Goal: Transaction & Acquisition: Download file/media

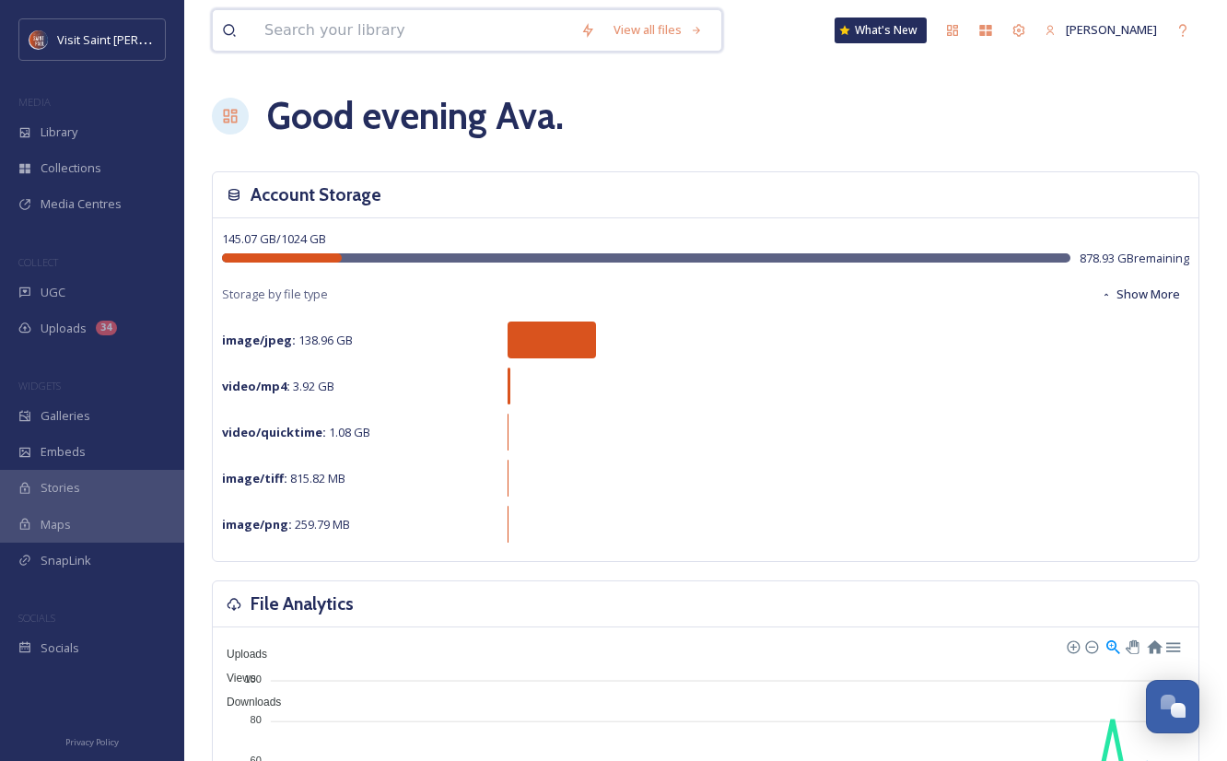
click at [525, 34] on input at bounding box center [413, 30] width 316 height 41
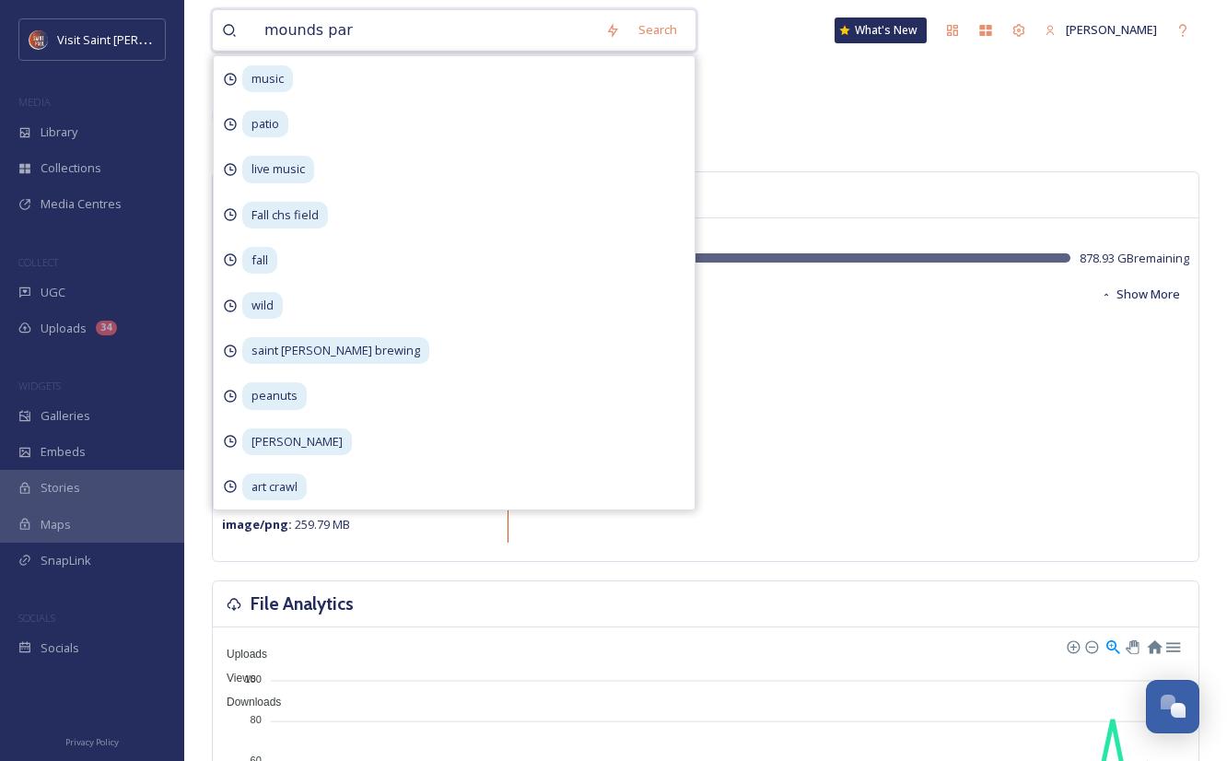
type input "[GEOGRAPHIC_DATA]"
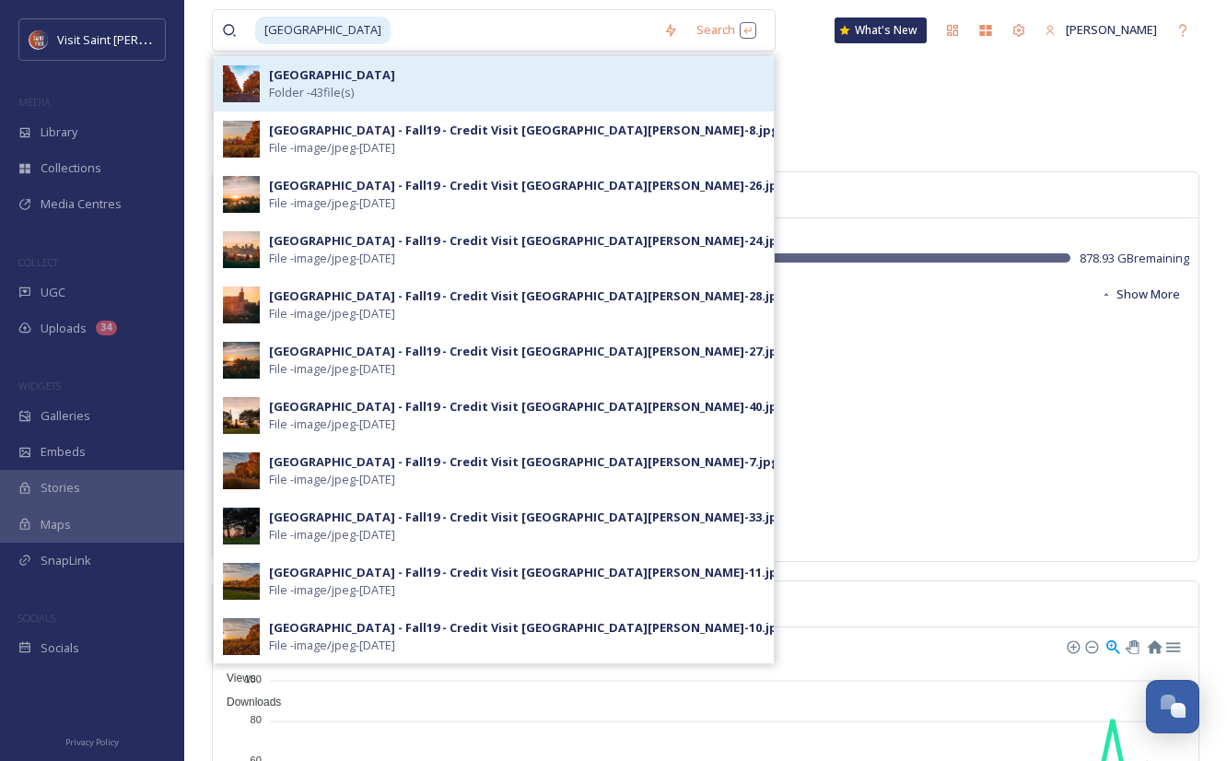
click at [487, 75] on div "Mounds Park Folder - 43 file(s)" at bounding box center [517, 83] width 496 height 35
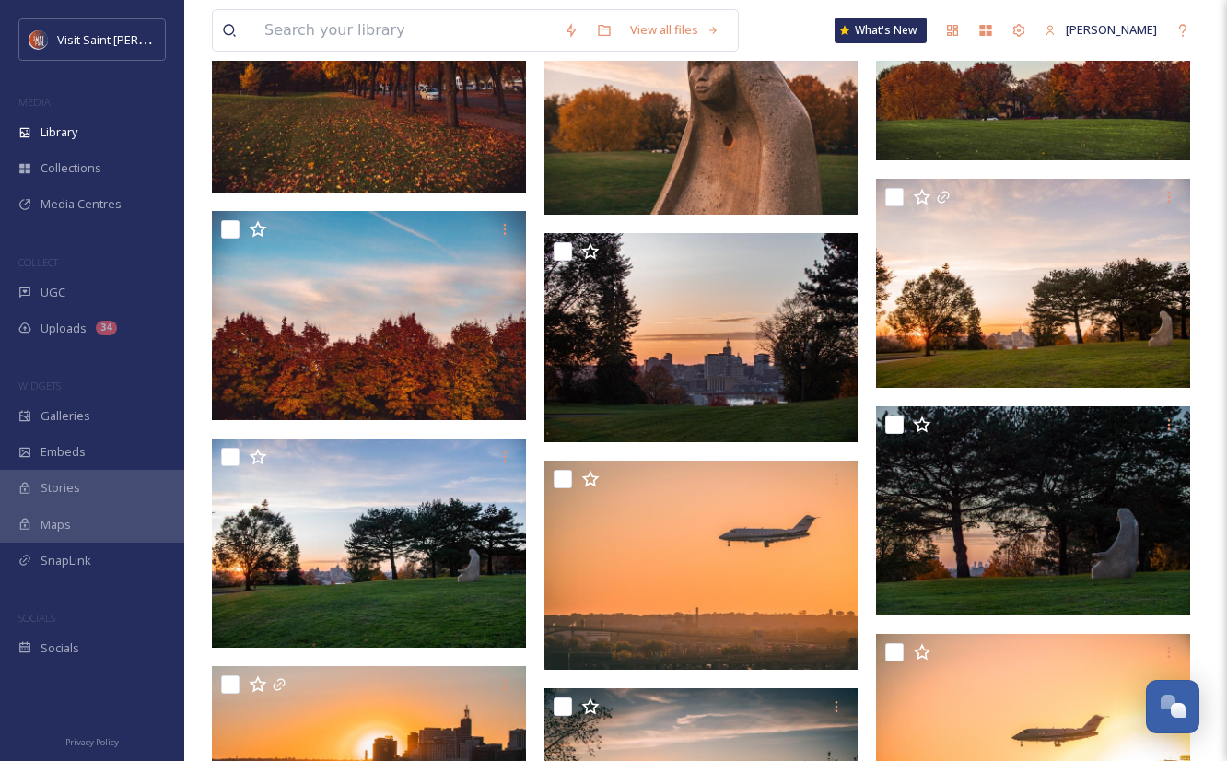
scroll to position [730, 0]
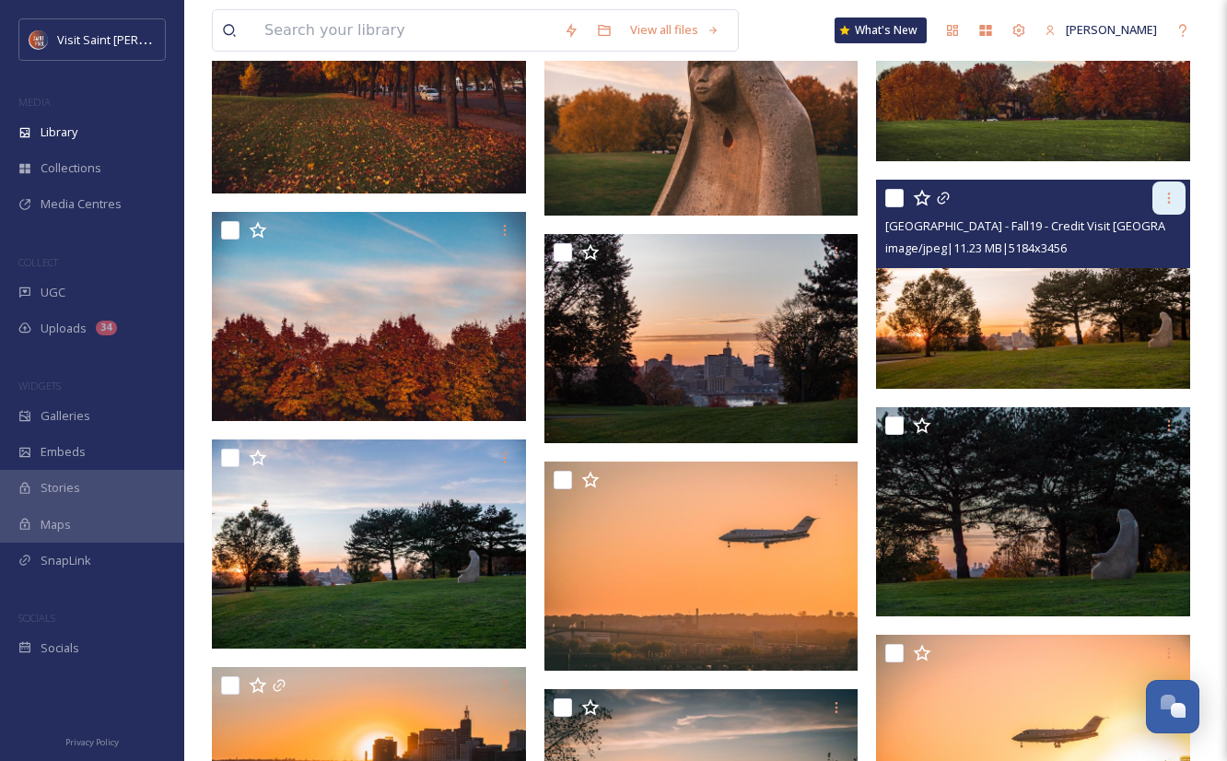
click at [1168, 188] on div at bounding box center [1169, 197] width 33 height 33
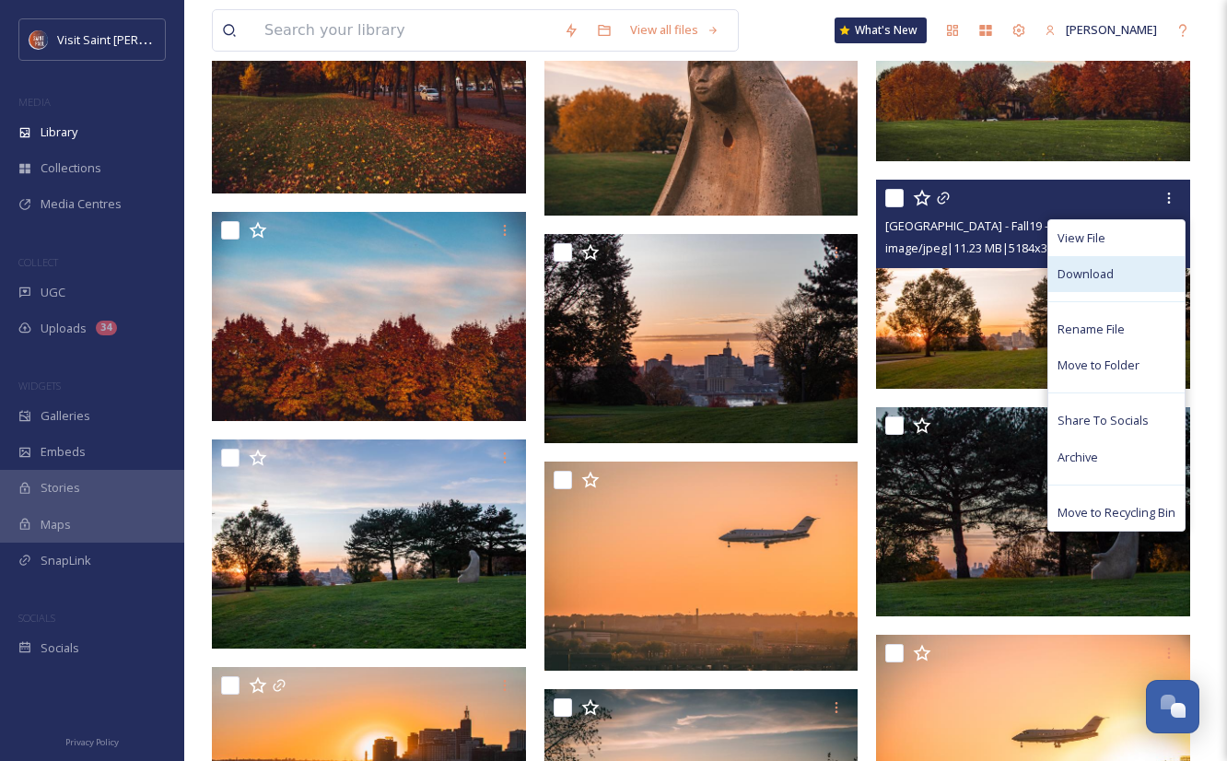
click at [1114, 275] on div "Download" at bounding box center [1116, 274] width 136 height 36
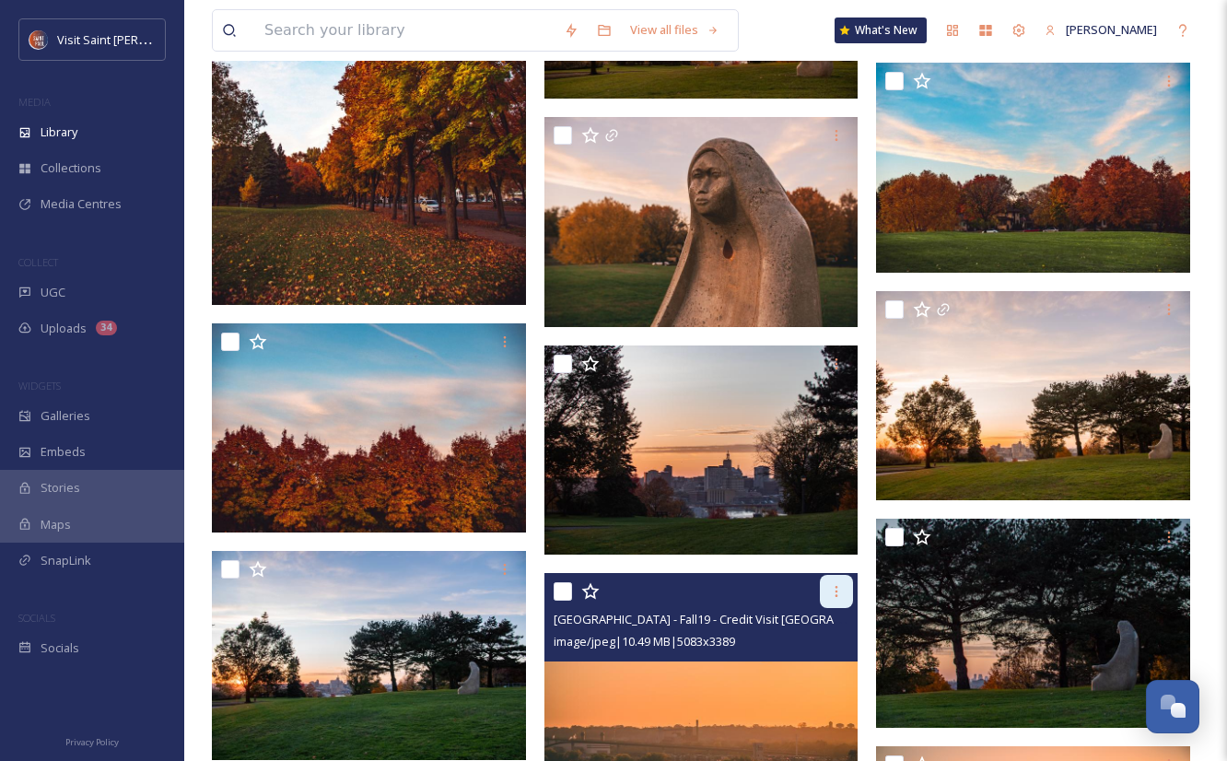
scroll to position [613, 0]
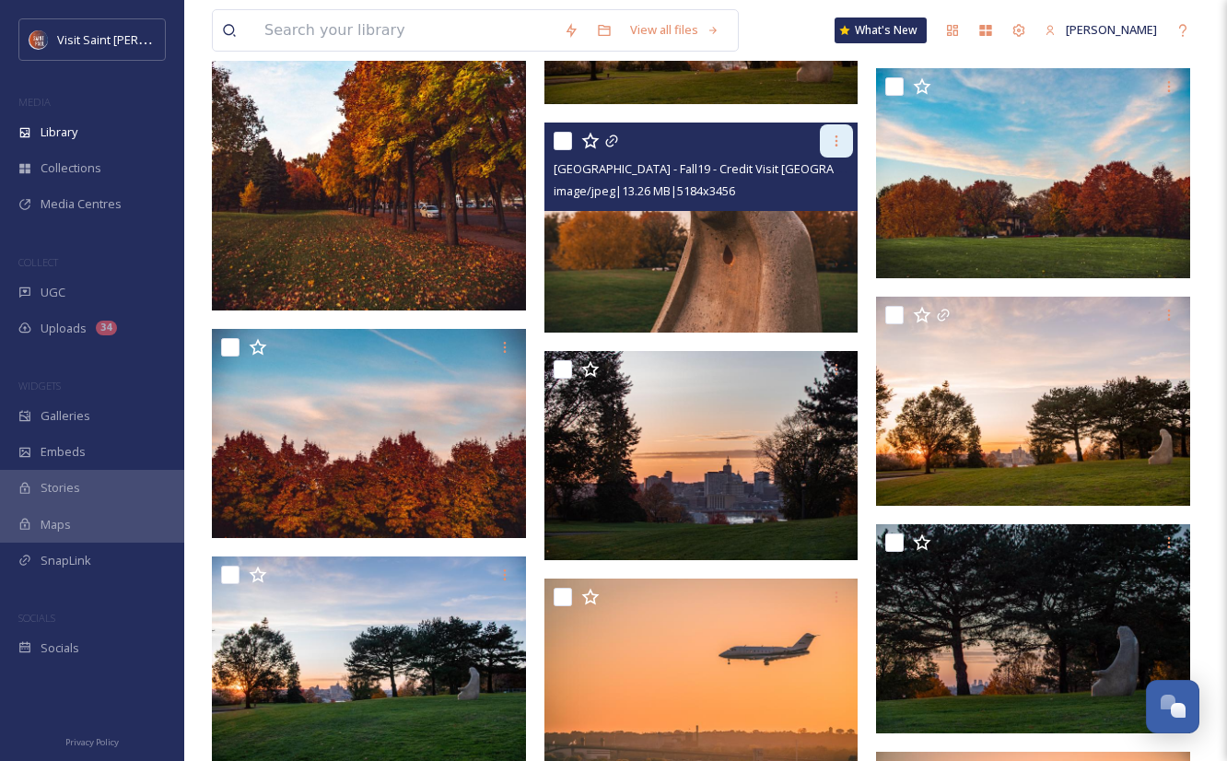
click at [838, 140] on icon at bounding box center [836, 141] width 15 height 15
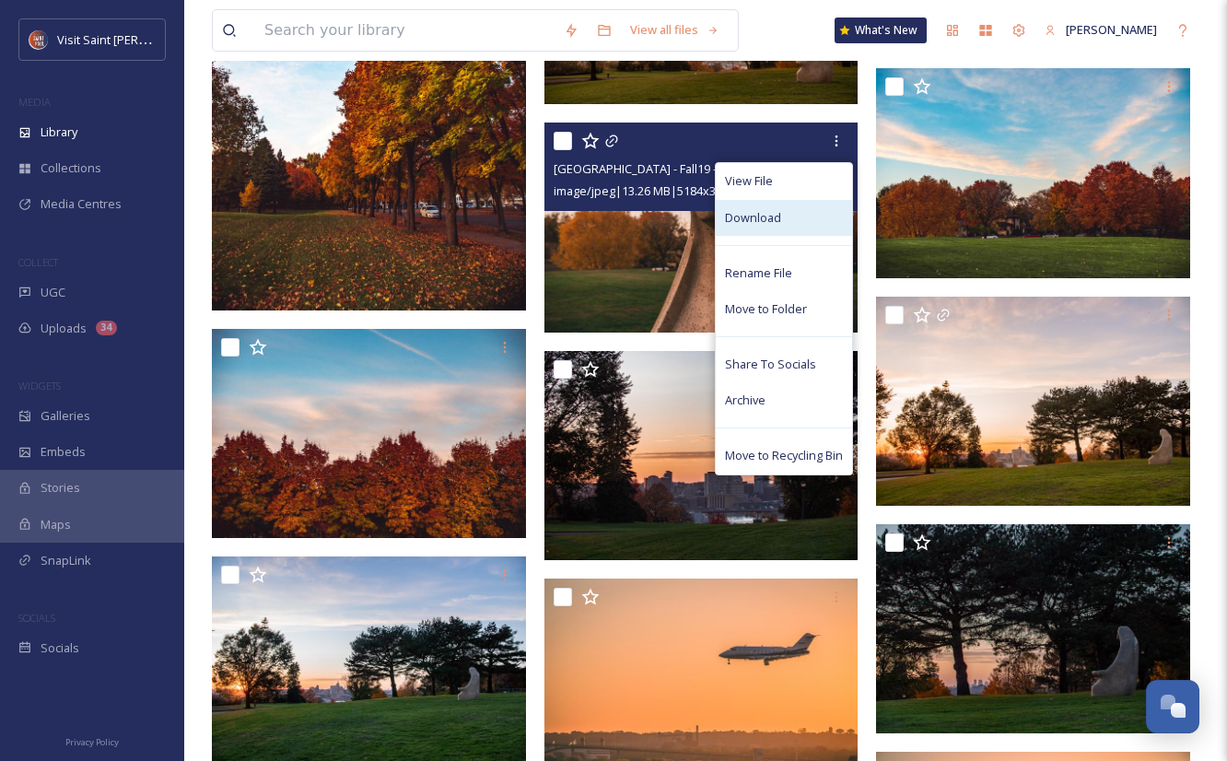
click at [794, 218] on div "Download" at bounding box center [784, 218] width 136 height 36
